Goal: Check status: Check status

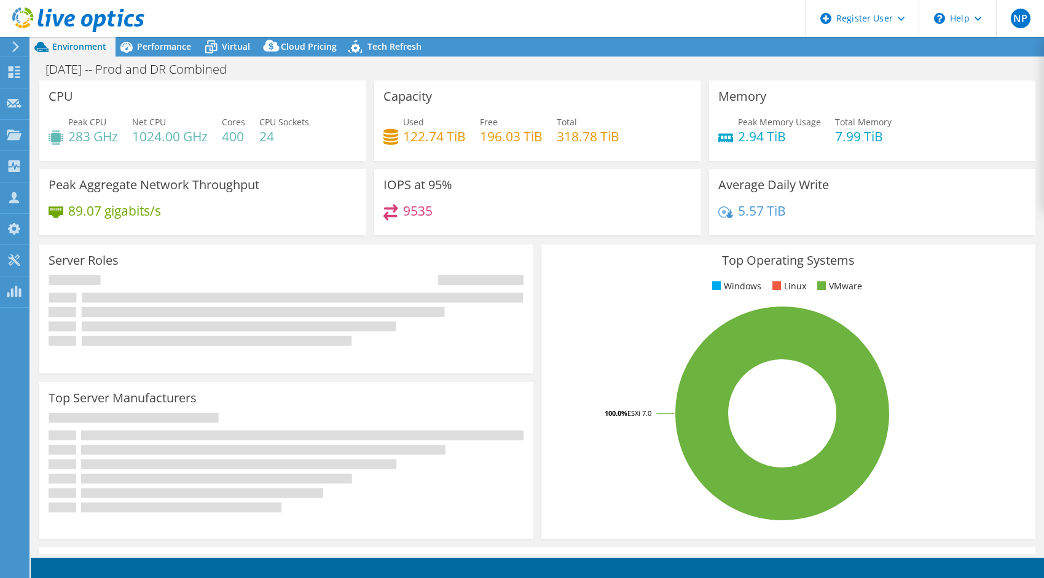
select select "USD"
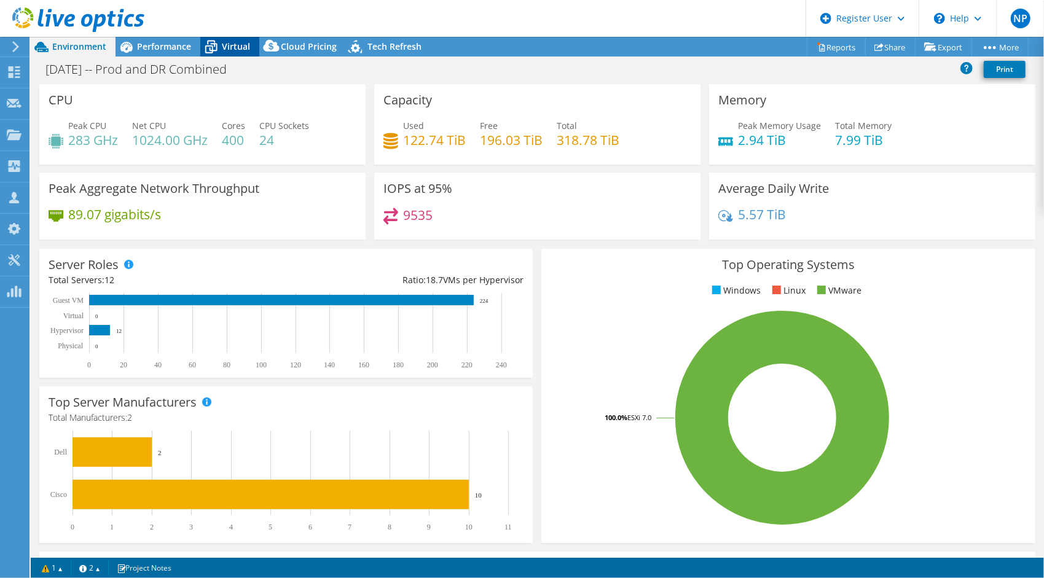
click at [232, 49] on span "Virtual" at bounding box center [236, 47] width 28 height 12
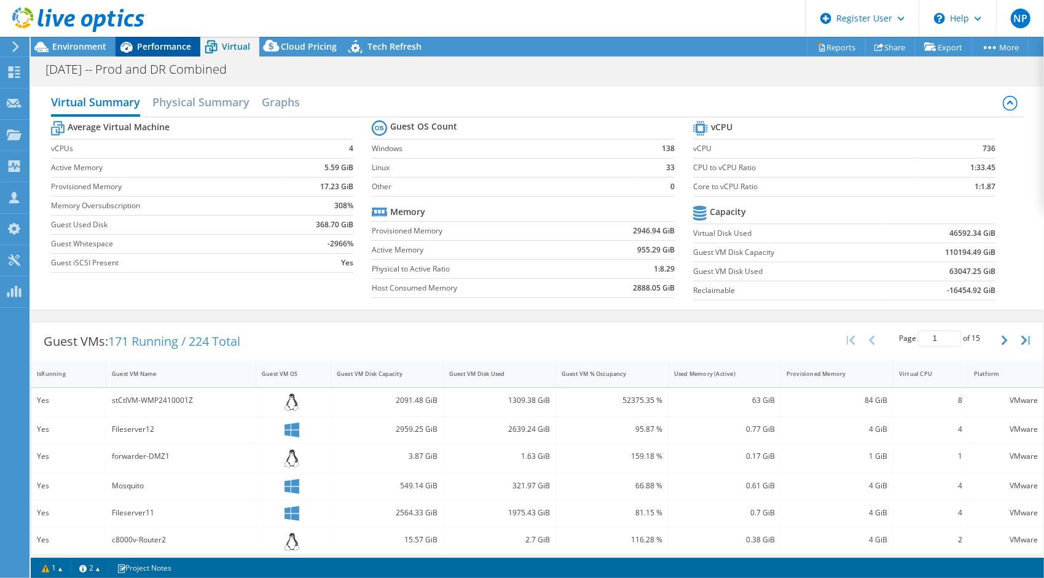
click at [140, 45] on span "Performance" at bounding box center [164, 47] width 54 height 12
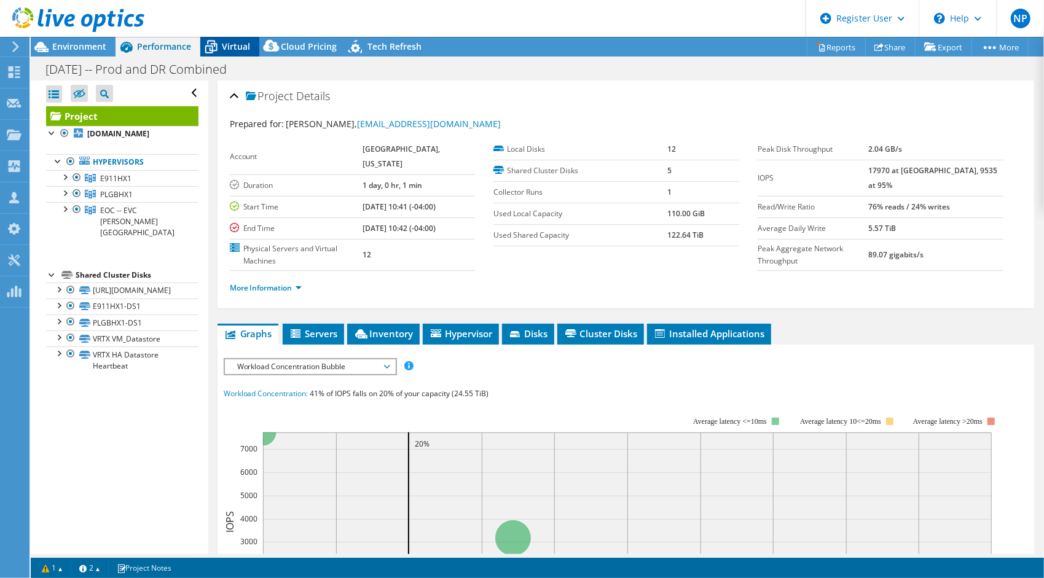
click at [215, 38] on icon at bounding box center [211, 47] width 22 height 22
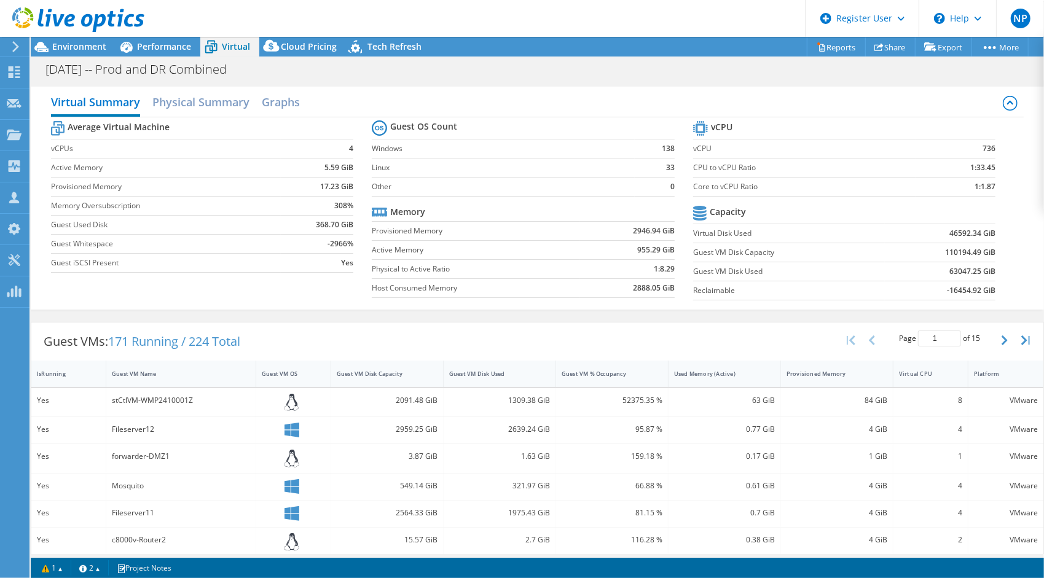
click at [950, 249] on b "110194.49 GiB" at bounding box center [970, 252] width 50 height 12
click at [20, 8] on use at bounding box center [78, 19] width 132 height 25
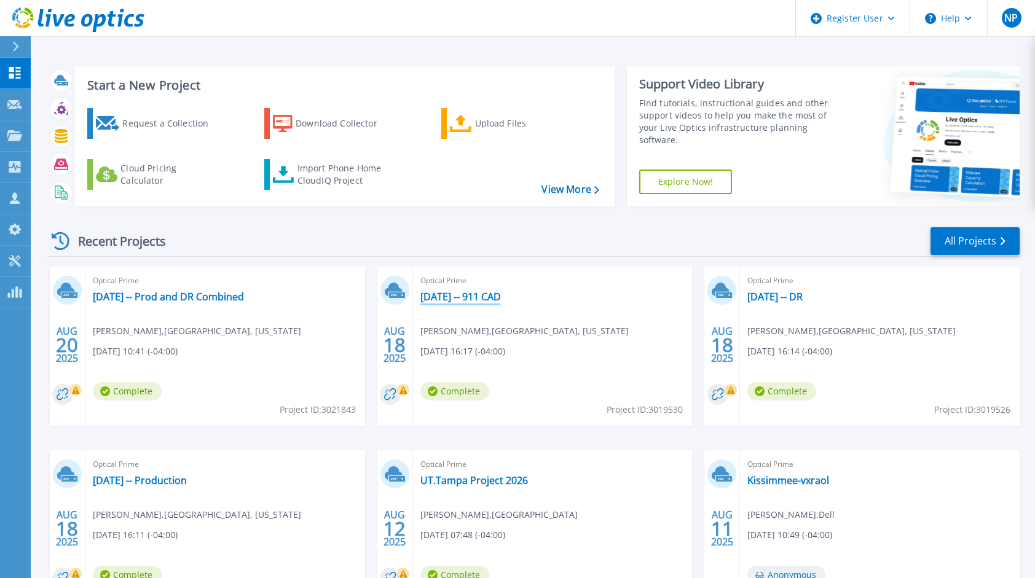
click at [488, 301] on link "[DATE] -- 911 CAD" at bounding box center [460, 297] width 80 height 12
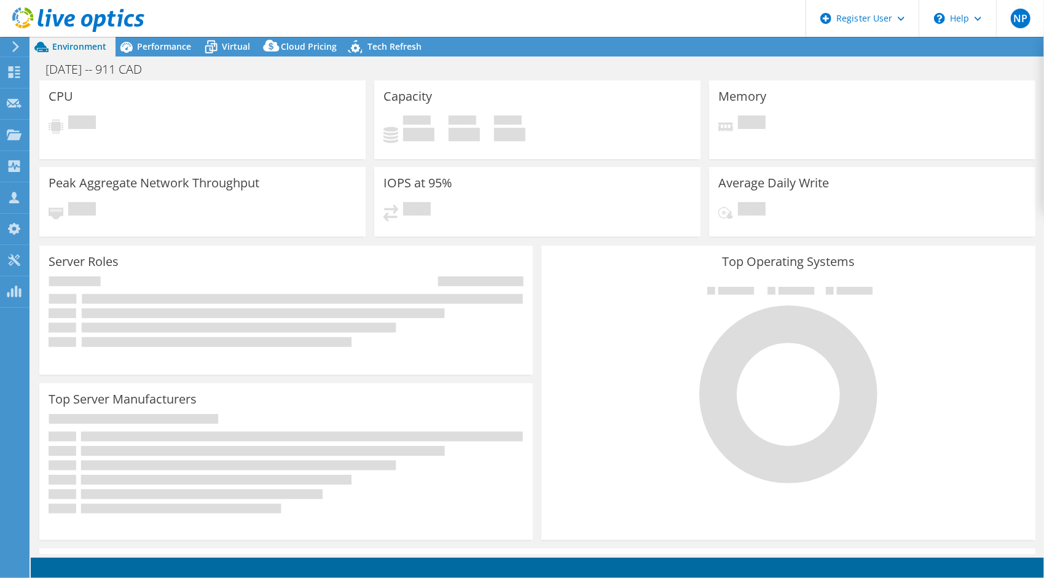
select select "USD"
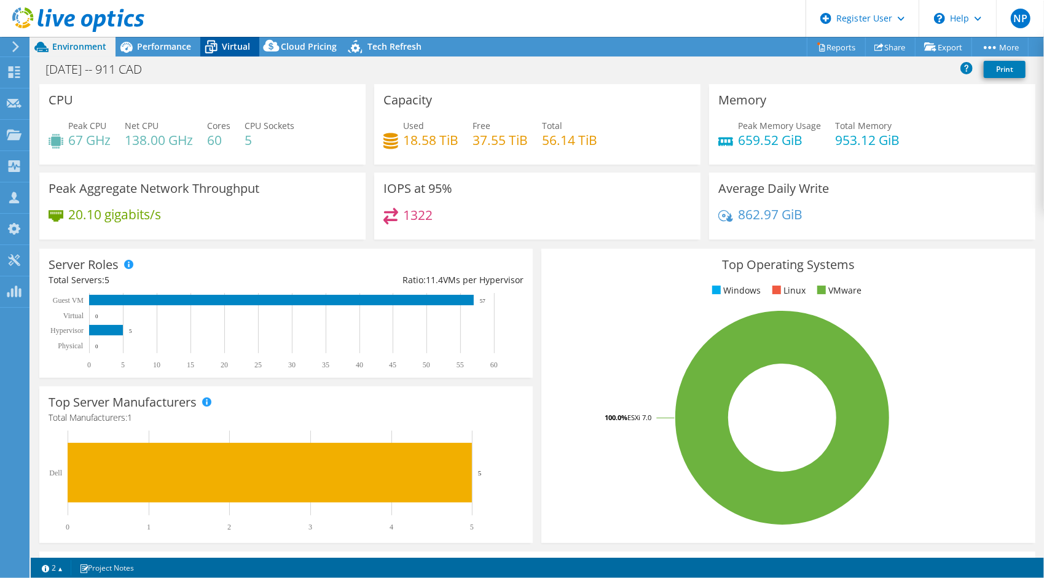
click at [235, 45] on span "Virtual" at bounding box center [236, 47] width 28 height 12
